Goal: Navigation & Orientation: Go to known website

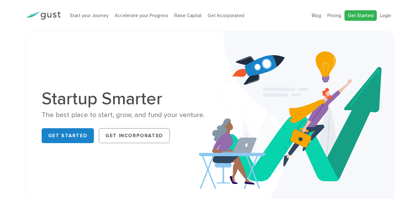
click at [364, 11] on link "Get Started" at bounding box center [360, 15] width 32 height 11
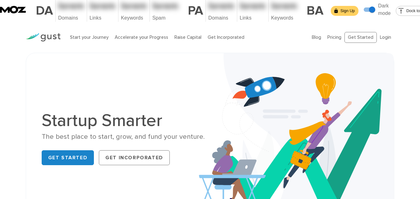
click at [392, 32] on ul "Blog FAQ Pricing Get Started Login Login" at bounding box center [353, 37] width 82 height 11
click at [390, 34] on link "Login" at bounding box center [385, 37] width 11 height 6
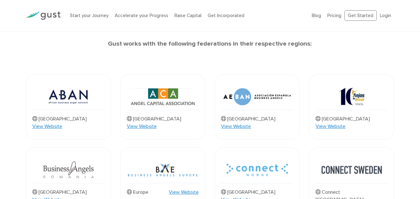
scroll to position [186, 0]
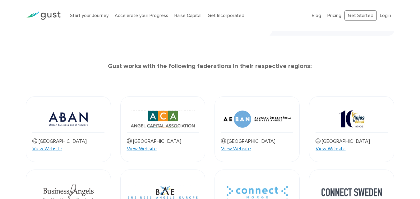
click at [59, 12] on img at bounding box center [43, 15] width 35 height 8
